Goal: Information Seeking & Learning: Learn about a topic

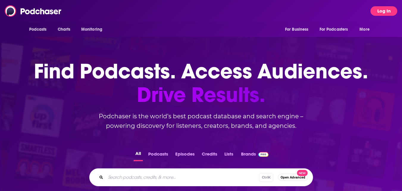
click at [384, 12] on button "Log In" at bounding box center [384, 11] width 27 height 10
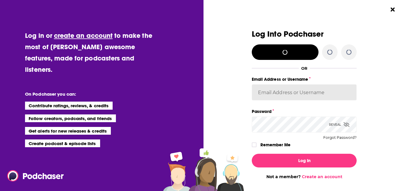
type input "[EMAIL_ADDRESS][DOMAIN_NAME]"
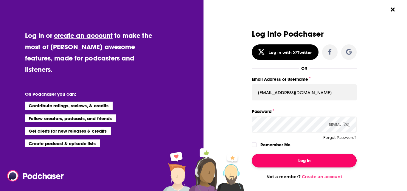
click at [293, 161] on button "Log In" at bounding box center [304, 161] width 105 height 14
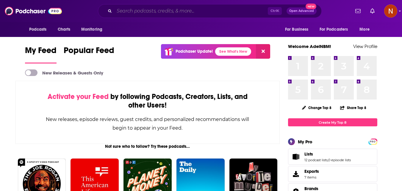
click at [143, 11] on input "Search podcasts, credits, & more..." at bounding box center [191, 11] width 154 height 10
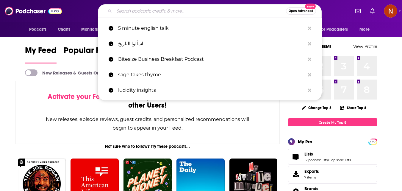
paste input "GameStar Podcast"
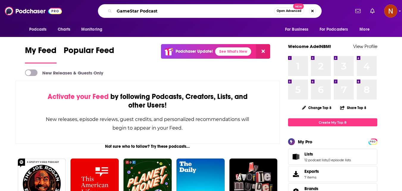
type input "GameStar Podcast"
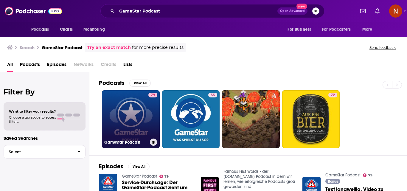
click at [135, 115] on link "79 GameStar Podcast" at bounding box center [131, 119] width 58 height 58
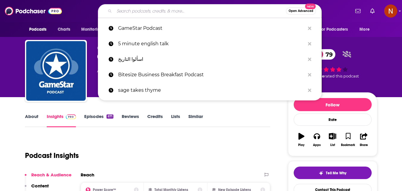
click at [179, 10] on input "Search podcasts, credits, & more..." at bounding box center [200, 11] width 172 height 10
paste input "Smosh Reads Reddit Stories"
type input "Smosh Reads Reddit Stories"
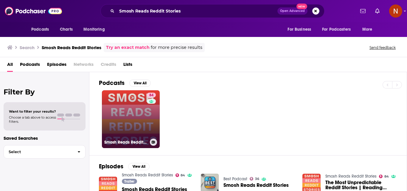
click at [133, 121] on link "84 Smosh Reads Reddit Stories" at bounding box center [131, 119] width 58 height 58
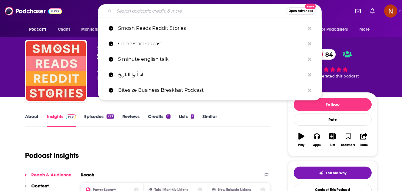
click at [164, 9] on input "Search podcasts, credits, & more..." at bounding box center [200, 11] width 172 height 10
paste input "Geschichten zum Einschlafen"
type input "Geschichten zum Einschlafen"
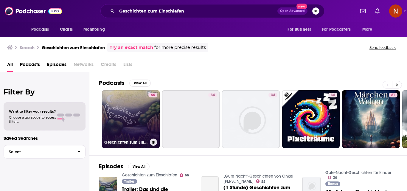
click at [139, 121] on link "66 Geschichten zum Einschlafen" at bounding box center [131, 119] width 58 height 58
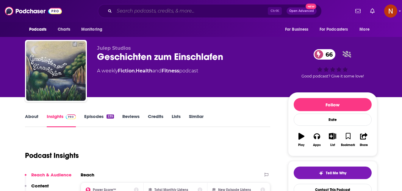
click at [170, 13] on input "Search podcasts, credits, & more..." at bounding box center [191, 11] width 154 height 10
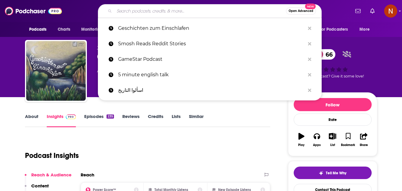
paste input "KONTRAFUNK aktuell"
type input "KONTRAFUNK aktuell"
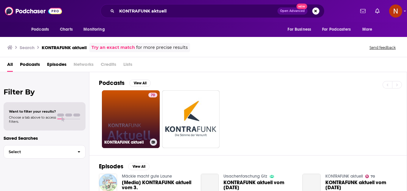
click at [138, 120] on link "70 KONTRAFUNK aktuell" at bounding box center [131, 119] width 58 height 58
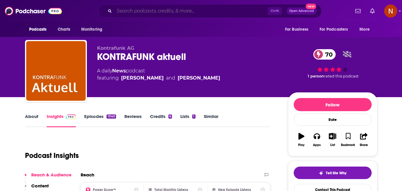
click at [174, 15] on input "Search podcasts, credits, & more..." at bounding box center [191, 11] width 154 height 10
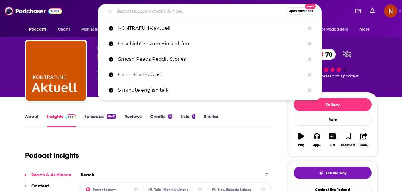
paste input "Stimmen im Kopf - Der True-Crime / Mystery Podcast"
type input "Stimmen im Kopf - Der True-Crime / Mystery Podcast"
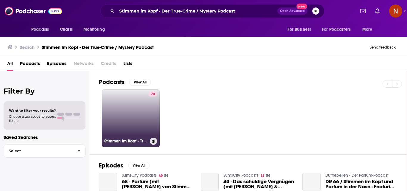
click at [130, 116] on link "70 Stimmen im Kopf - True-Crime / Mystery Podcast" at bounding box center [131, 118] width 58 height 58
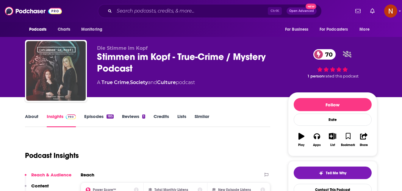
drag, startPoint x: 53, startPoint y: 68, endPoint x: 46, endPoint y: 74, distance: 8.8
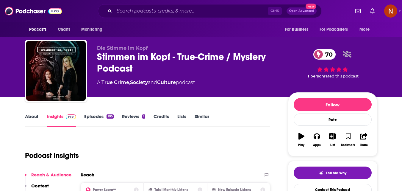
click at [162, 17] on div "Ctrl K Open Advanced New" at bounding box center [210, 11] width 224 height 14
click at [159, 13] on input "Search podcasts, credits, & more..." at bounding box center [191, 11] width 154 height 10
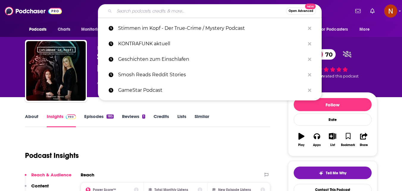
paste input "FIT & GESUND MIT PROFESSOR [PERSON_NAME]"
type input "FIT & GESUND MIT PROFESSOR [PERSON_NAME]"
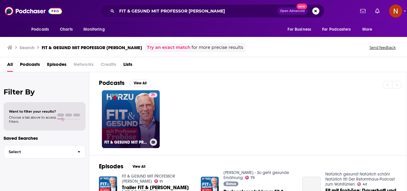
click at [119, 113] on link "71 FIT & [PERSON_NAME] MIT PROFESSOR [PERSON_NAME]" at bounding box center [131, 119] width 58 height 58
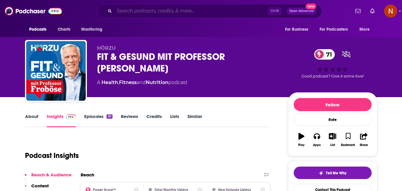
click at [149, 9] on input "Search podcasts, credits, & more..." at bounding box center [191, 11] width 154 height 10
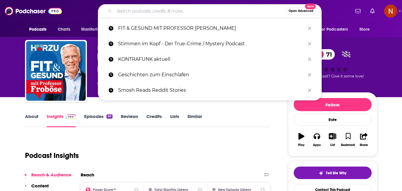
paste input "Alle_Jahre_Moerder"
type input "Alle_Jahre_Moerder"
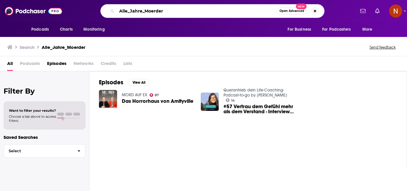
drag, startPoint x: 170, startPoint y: 13, endPoint x: 105, endPoint y: 11, distance: 64.9
click at [105, 11] on div "Alle_Jahre_Moerder Open Advanced New" at bounding box center [212, 11] width 224 height 14
paste input "The Why Files: Operation Podcast"
type input "The Why Files: Operation Podcast"
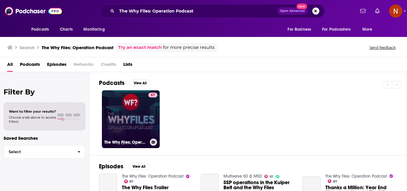
click at [132, 114] on link "87 The Why Files: Operation Podcast" at bounding box center [131, 119] width 58 height 58
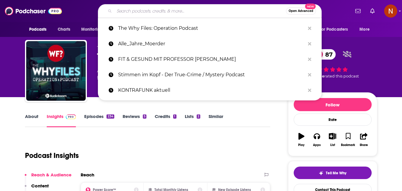
click at [127, 12] on input "Search podcasts, credits, & more..." at bounding box center [200, 11] width 172 height 10
paste input "The Broski Report with [PERSON_NAME]"
type input "The Broski Report with [PERSON_NAME]"
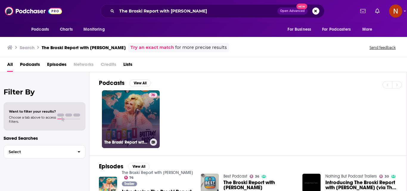
click at [143, 113] on link "76 The Broski Report with [PERSON_NAME]" at bounding box center [131, 119] width 58 height 58
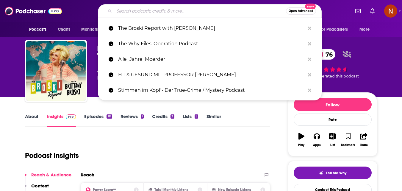
click at [205, 10] on input "Search podcasts, credits, & more..." at bounding box center [200, 11] width 172 height 10
paste input "Backstage Boxengasse - Der Formel 1 Podcast von Sky Sport"
type input "Backstage Boxengasse - Der Formel 1 Podcast von Sky Sport"
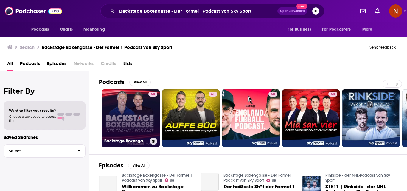
click at [128, 116] on link "68 Backstage Boxengasse - Der Formel 1 Podcast von Sky Sport" at bounding box center [131, 118] width 58 height 58
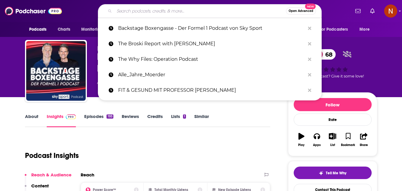
click at [151, 13] on input "Search podcasts, credits, & more..." at bounding box center [200, 11] width 172 height 10
paste input "Nerd & Kultur"
type input "Nerd & Kultur"
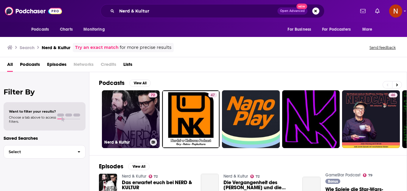
click at [135, 126] on link "72 Nerd & Kultur" at bounding box center [131, 119] width 58 height 58
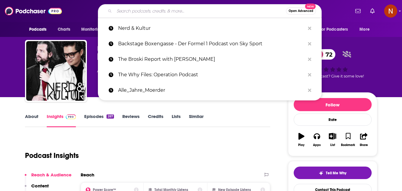
click at [170, 11] on input "Search podcasts, credits, & more..." at bounding box center [200, 11] width 172 height 10
paste input "[PERSON_NAME] - So geht gesunde Ernährung"
type input "[PERSON_NAME] - So geht gesunde Ernährung"
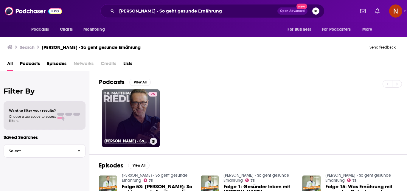
click at [138, 115] on link "75 [PERSON_NAME] - So geht gesunde Ernährung" at bounding box center [131, 118] width 58 height 58
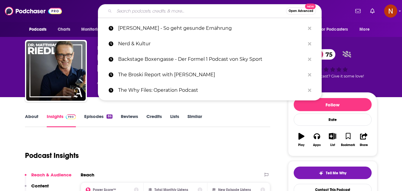
click at [180, 13] on input "Search podcasts, credits, & more..." at bounding box center [200, 11] width 172 height 10
paste input "Transfer Update - der Podcast"
type input "Transfer Update - der Podcast"
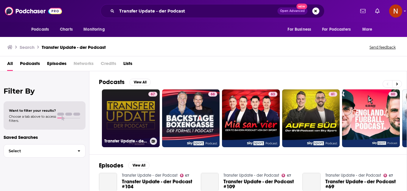
click at [144, 120] on link "67 Transfer Update - der Podcast" at bounding box center [131, 118] width 58 height 58
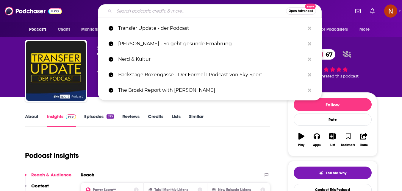
click at [163, 12] on input "Search podcasts, credits, & more..." at bounding box center [200, 11] width 172 height 10
paste input "Trying Not to Care"
type input "Trying Not to Care"
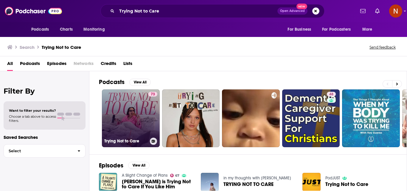
click at [139, 116] on link "73 Trying Not to Care" at bounding box center [131, 118] width 58 height 58
